Goal: Task Accomplishment & Management: Use online tool/utility

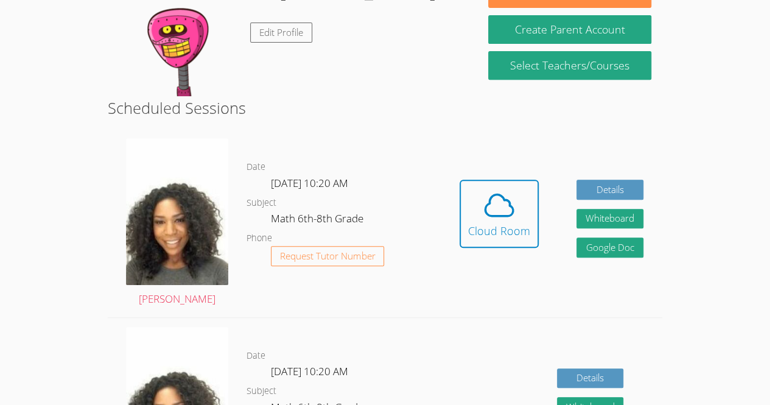
scroll to position [226, 0]
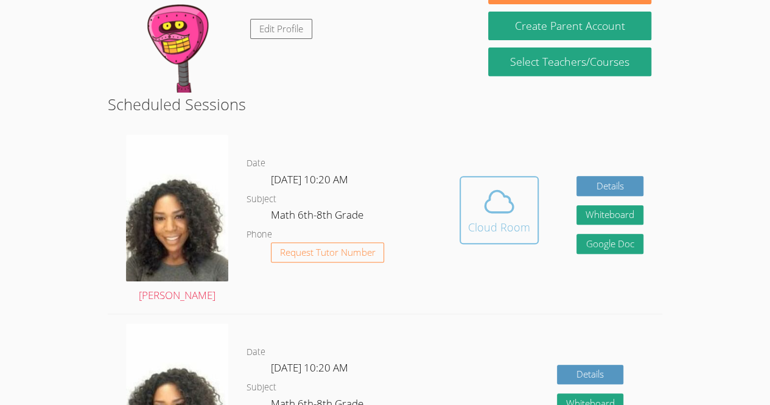
click at [515, 206] on span at bounding box center [499, 201] width 62 height 34
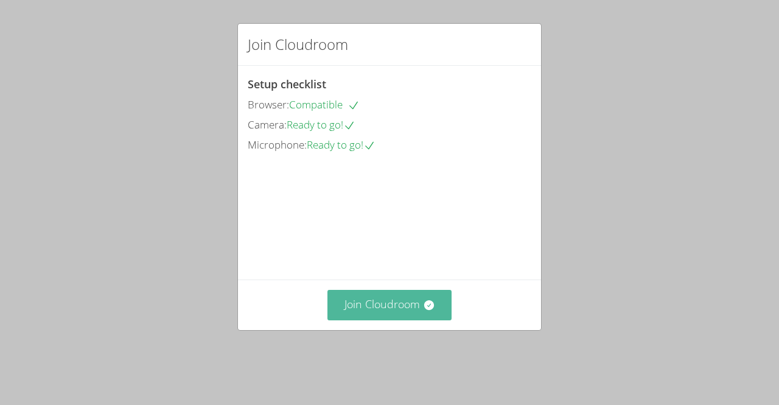
click at [402, 318] on button "Join Cloudroom" at bounding box center [389, 305] width 125 height 30
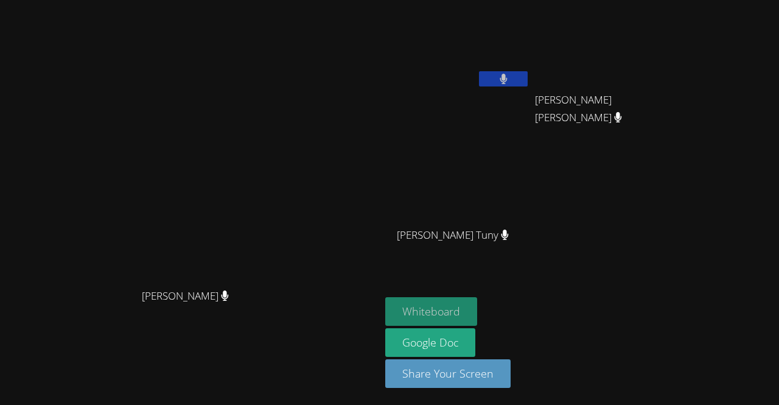
click at [477, 312] on button "Whiteboard" at bounding box center [431, 311] width 92 height 29
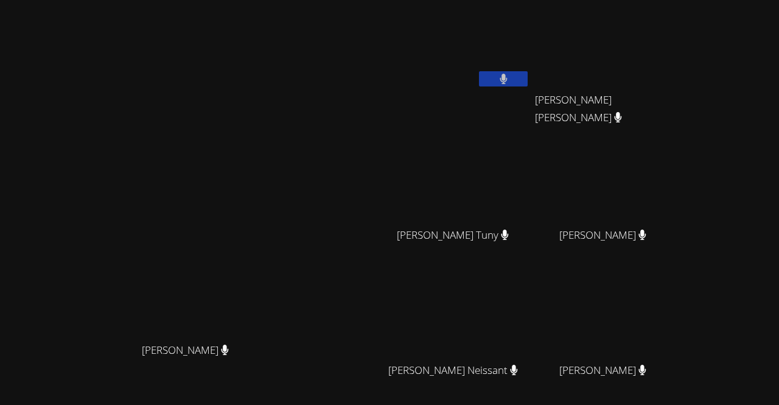
scroll to position [106, 0]
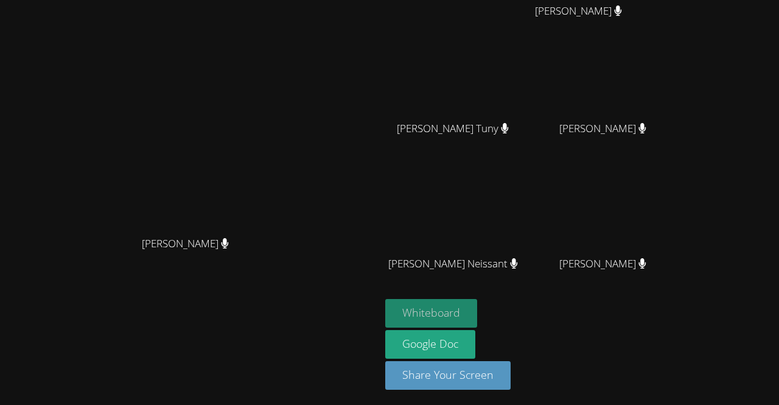
click at [477, 325] on button "Whiteboard" at bounding box center [431, 313] width 92 height 29
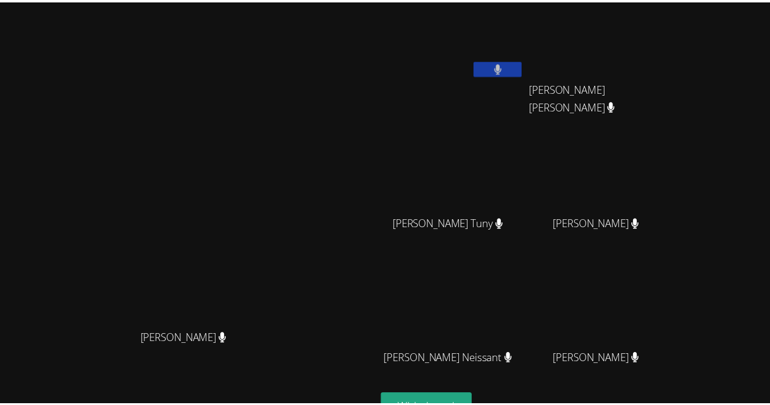
scroll to position [0, 0]
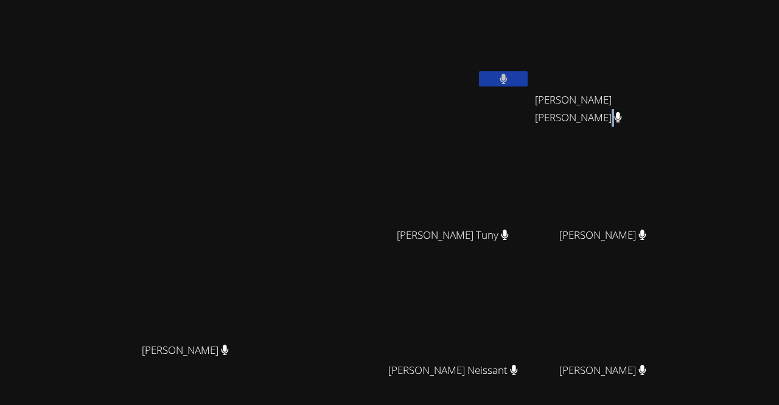
drag, startPoint x: 693, startPoint y: 97, endPoint x: 585, endPoint y: 132, distance: 113.1
click at [567, 142] on div "[PERSON_NAME] [PERSON_NAME] [PERSON_NAME] [PERSON_NAME] [PERSON_NAME] [PERSON_N…" at bounding box center [532, 205] width 294 height 400
click at [622, 112] on icon at bounding box center [618, 117] width 7 height 10
click at [670, 99] on span "[PERSON_NAME] [PERSON_NAME]" at bounding box center [602, 108] width 135 height 35
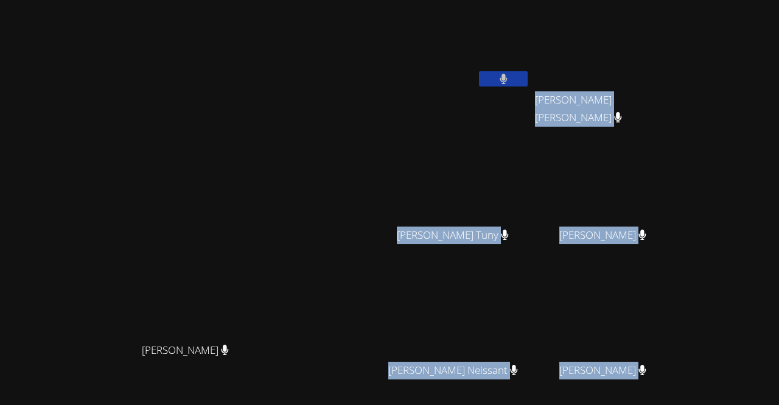
drag, startPoint x: 628, startPoint y: 98, endPoint x: 697, endPoint y: 386, distance: 296.5
click at [680, 386] on div "[PERSON_NAME] [PERSON_NAME] [PERSON_NAME] [PERSON_NAME] [PERSON_NAME] [PERSON_N…" at bounding box center [532, 205] width 294 height 400
copy div "[PERSON_NAME] [PERSON_NAME] [PERSON_NAME] Tuny [PERSON_NAME] [PERSON_NAME] [PER…"
